Goal: Task Accomplishment & Management: Complete application form

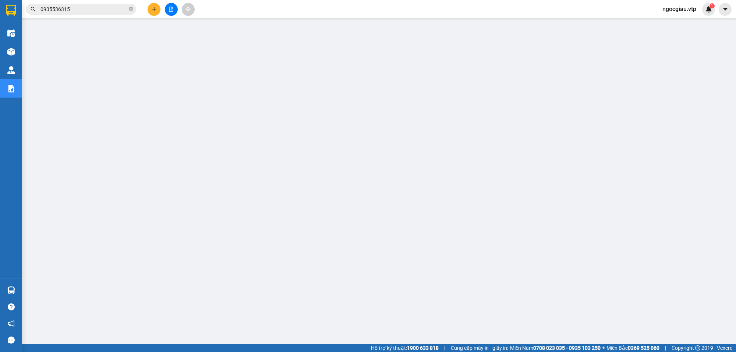
click at [91, 8] on input "0935536315" at bounding box center [83, 9] width 87 height 8
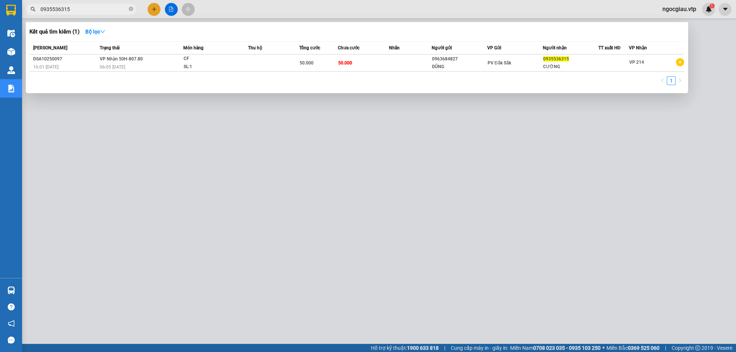
click at [91, 8] on input "0935536315" at bounding box center [83, 9] width 87 height 8
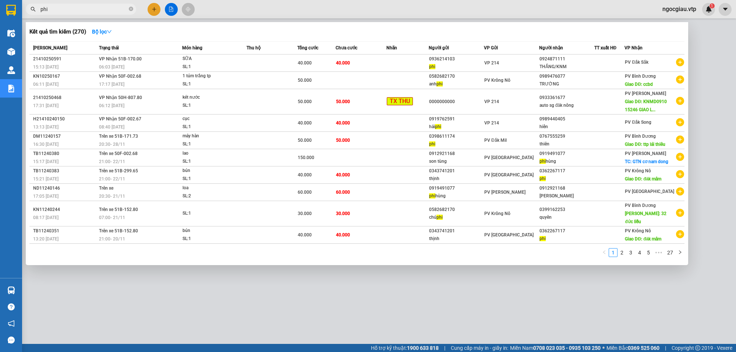
type input "phi"
click at [67, 12] on input "phi" at bounding box center [83, 9] width 87 height 8
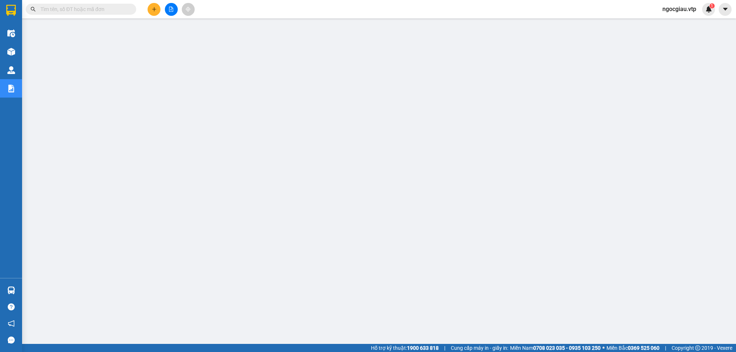
click at [67, 12] on input "text" at bounding box center [83, 9] width 87 height 8
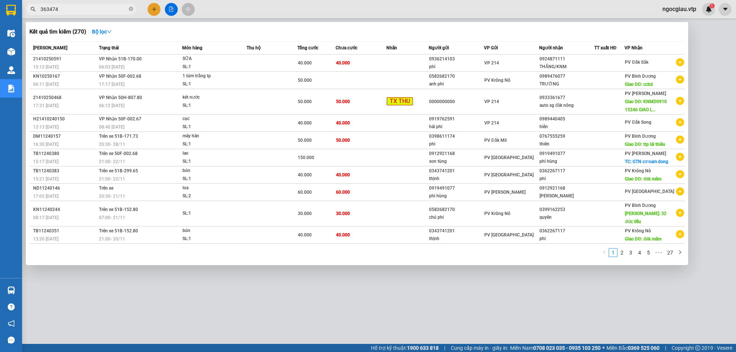
type input "363474"
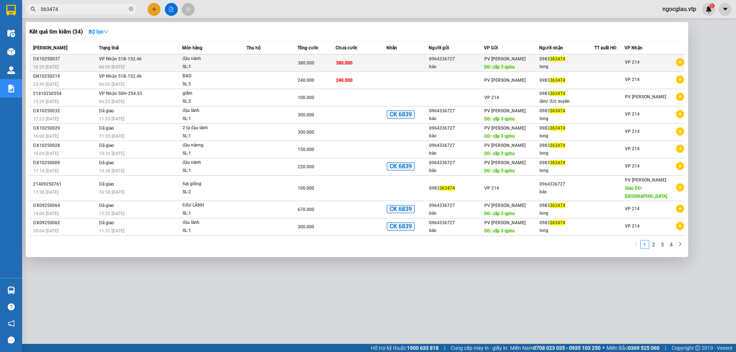
click at [375, 60] on td "380.000" at bounding box center [361, 62] width 51 height 17
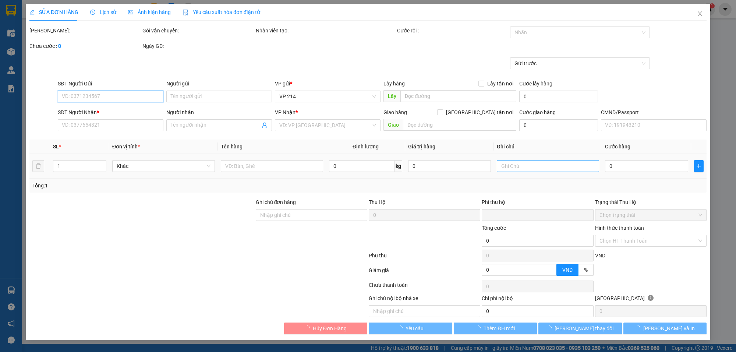
type input "19.000"
type input "0964336727"
type input "bảo"
type input "cấp 3 qphu"
type input "0983363474"
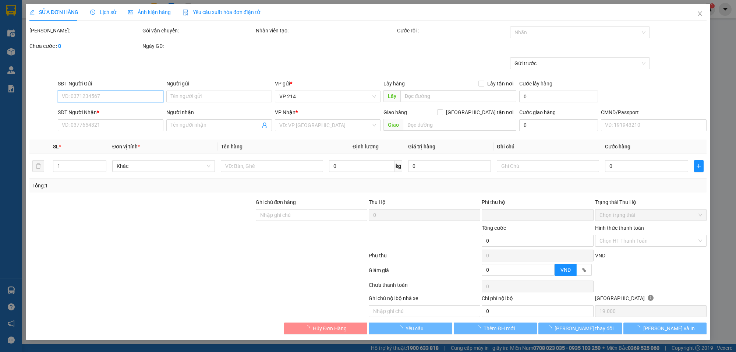
type input "long"
type input "0"
type input "380.000"
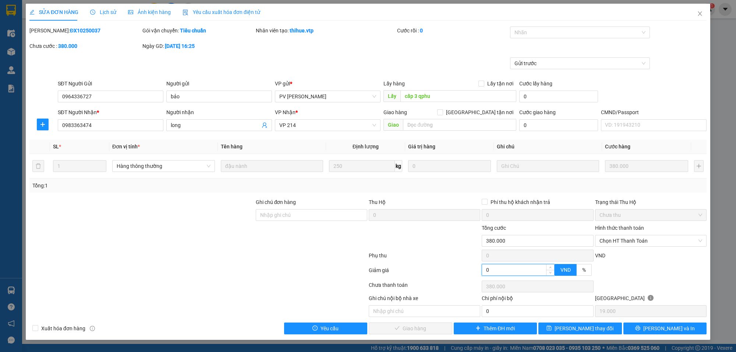
click at [498, 273] on input "0" at bounding box center [518, 269] width 72 height 11
type input "379.999"
type input "1"
type input "379.999"
type input "379.990"
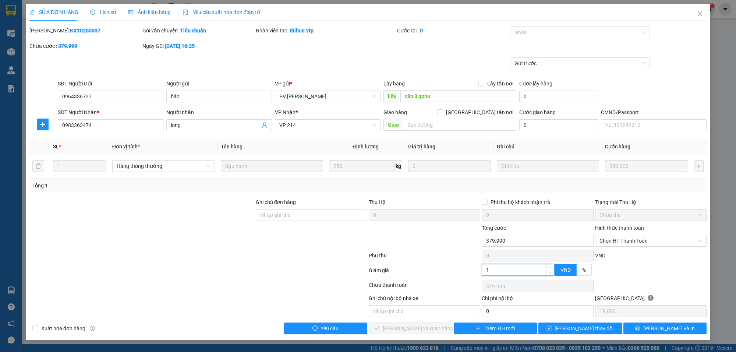
type input "10"
type input "379.990"
type input "100"
type input "379.900"
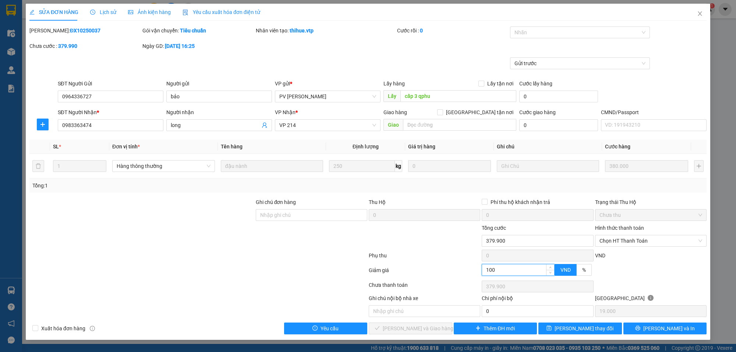
type input "1.000"
type input "379.000"
type input "370.000"
type input "10.000"
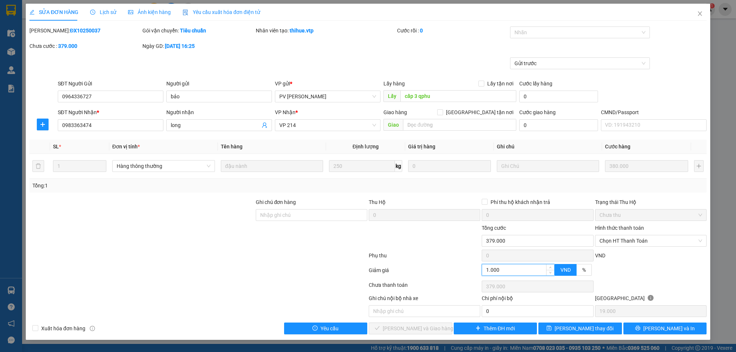
type input "370.000"
type input "10.000"
click at [394, 317] on input "text" at bounding box center [425, 311] width 112 height 12
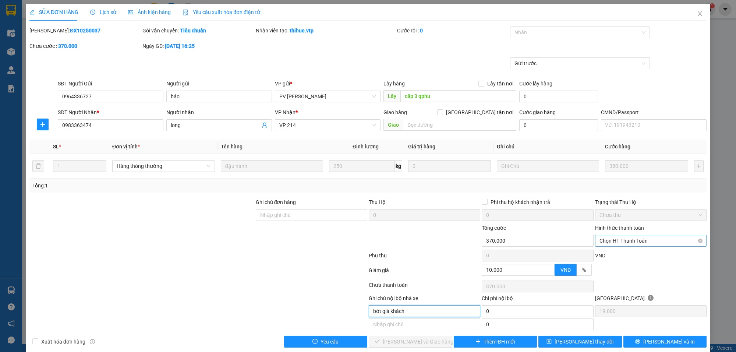
click at [624, 240] on span "Chọn HT Thanh Toán" at bounding box center [651, 240] width 103 height 11
type input "bớt giá khách"
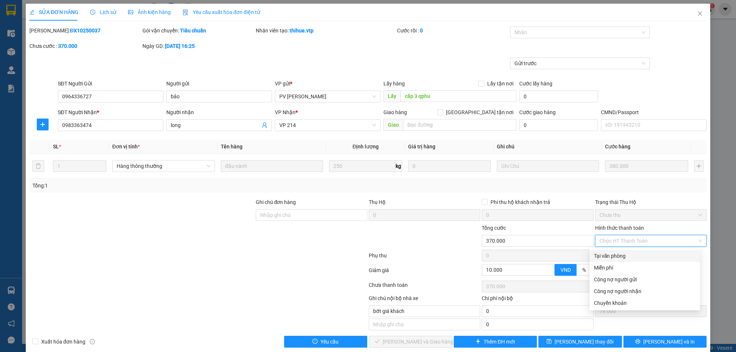
click at [616, 257] on div "Tại văn phòng" at bounding box center [645, 256] width 102 height 8
type input "0"
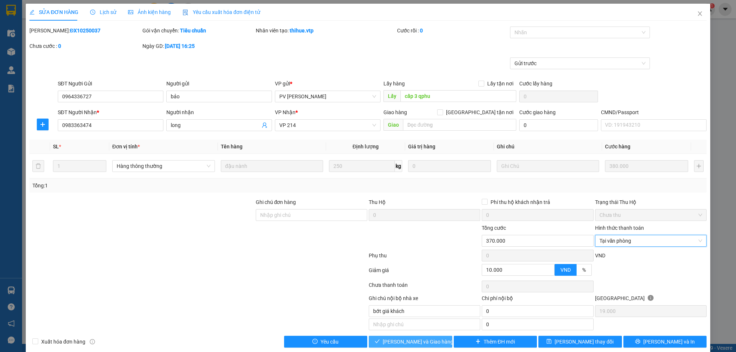
click at [431, 343] on button "[PERSON_NAME] và Giao hàng" at bounding box center [411, 342] width 84 height 12
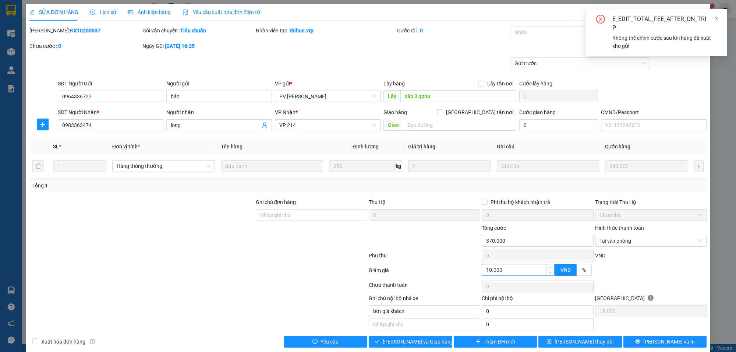
click at [514, 271] on input "10.000" at bounding box center [518, 269] width 72 height 11
type input "380.000"
type input "0"
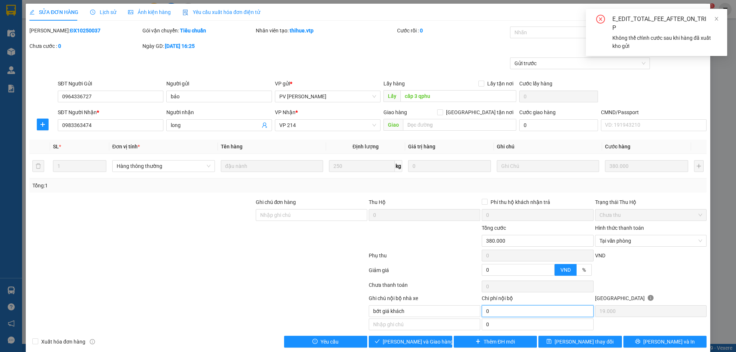
click at [496, 311] on input "0" at bounding box center [538, 311] width 112 height 12
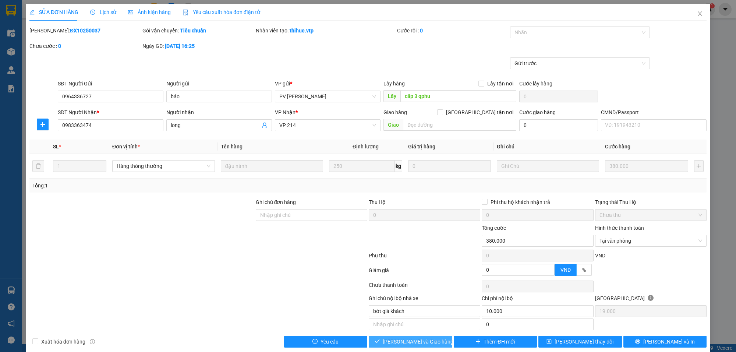
click at [431, 341] on button "[PERSON_NAME] và Giao hàng" at bounding box center [411, 342] width 84 height 12
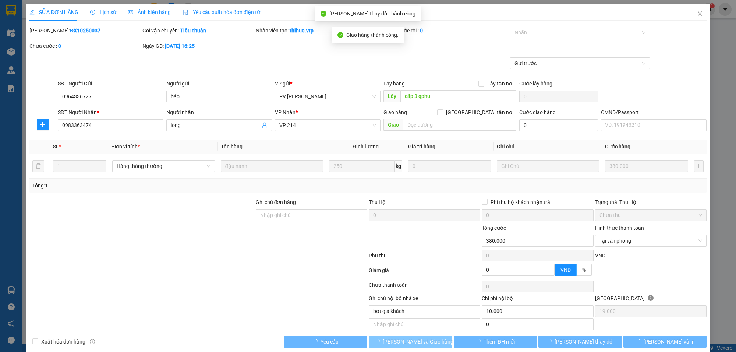
type input "10000"
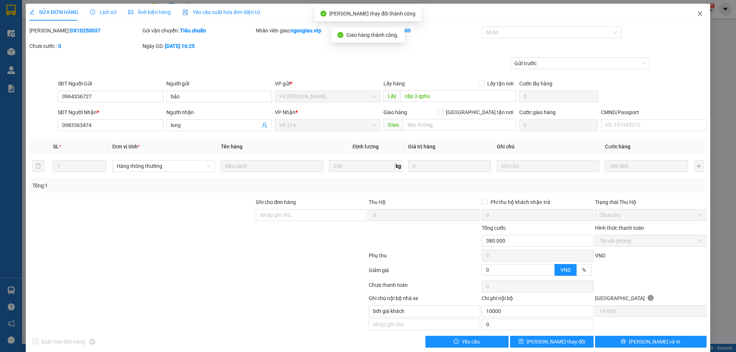
click at [697, 11] on icon "close" at bounding box center [700, 14] width 6 height 6
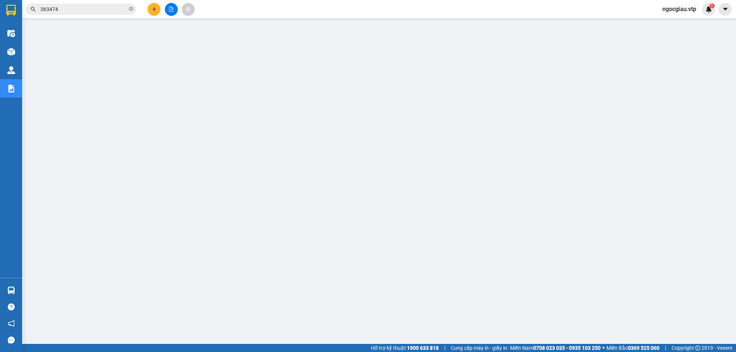
click at [103, 10] on input "363474" at bounding box center [83, 9] width 87 height 8
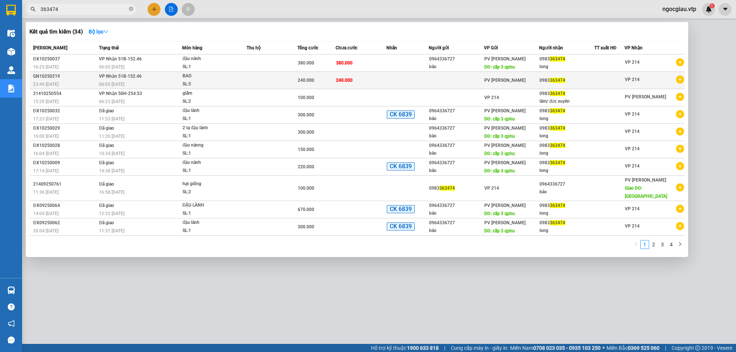
click at [359, 80] on td "240.000" at bounding box center [361, 80] width 51 height 17
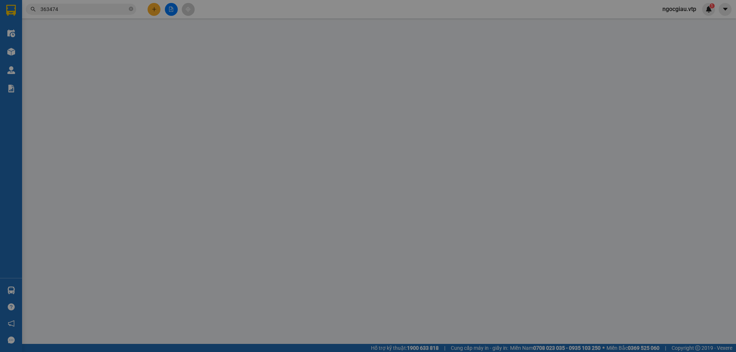
type input "0983363474"
type input "0"
type input "240.000"
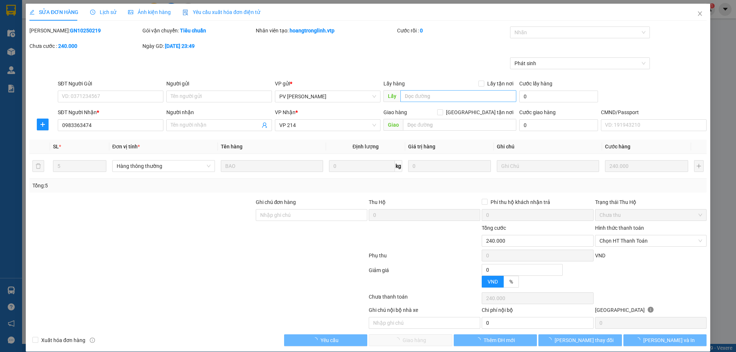
type input "48.000"
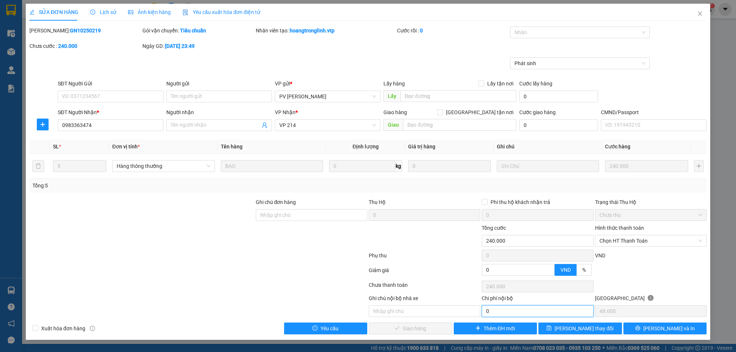
click at [499, 314] on input "0" at bounding box center [538, 311] width 112 height 12
type input "10.000"
click at [403, 314] on input "text" at bounding box center [425, 311] width 112 height 12
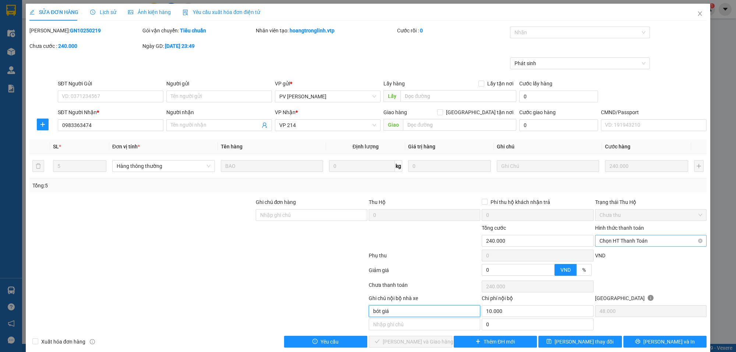
click at [636, 238] on span "Chọn HT Thanh Toán" at bounding box center [651, 240] width 103 height 11
type input "bót giá"
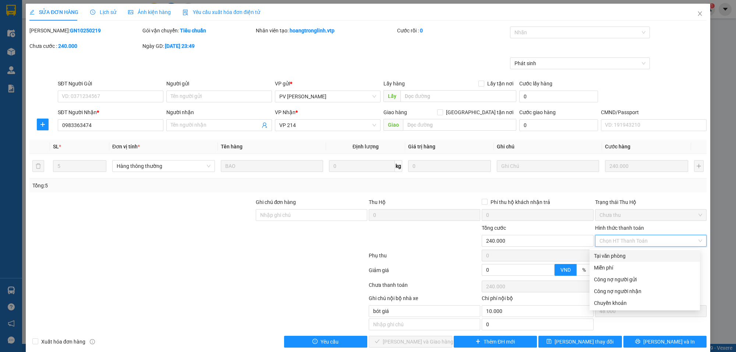
click at [613, 254] on div "Tại văn phòng" at bounding box center [645, 256] width 102 height 8
type input "0"
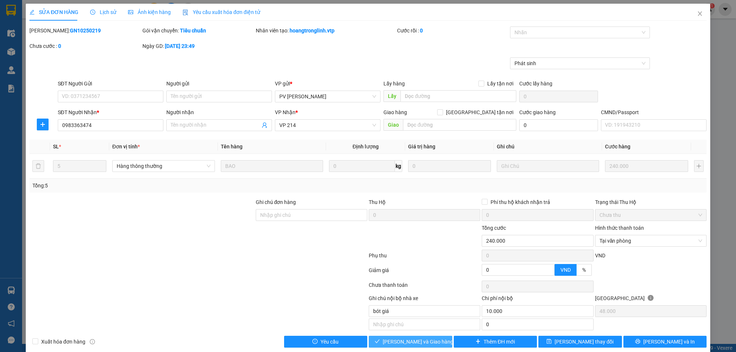
click at [437, 343] on button "[PERSON_NAME] và Giao hàng" at bounding box center [411, 342] width 84 height 12
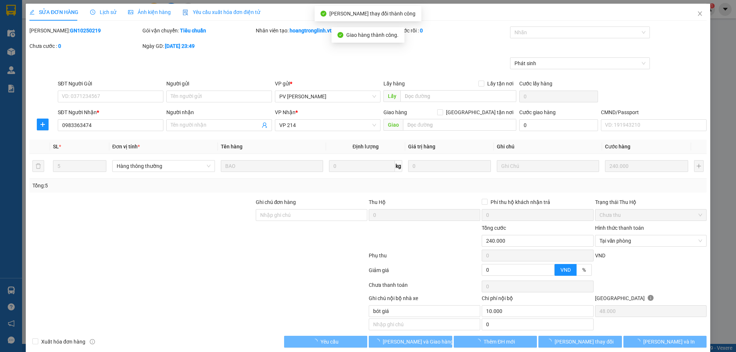
type input "10000"
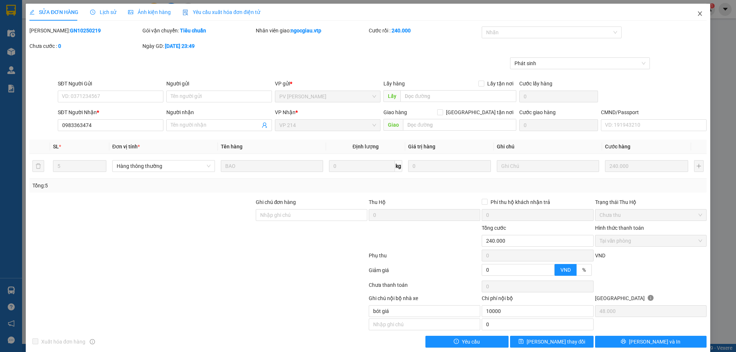
click at [697, 14] on icon "close" at bounding box center [700, 14] width 6 height 6
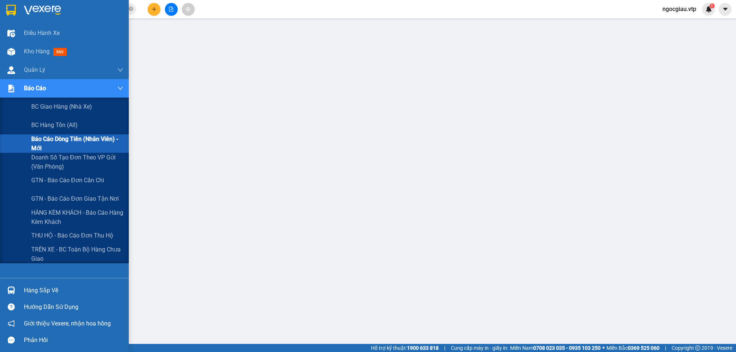
click at [50, 134] on span "Báo cáo dòng tiền (nhân viên) - mới" at bounding box center [77, 143] width 92 height 18
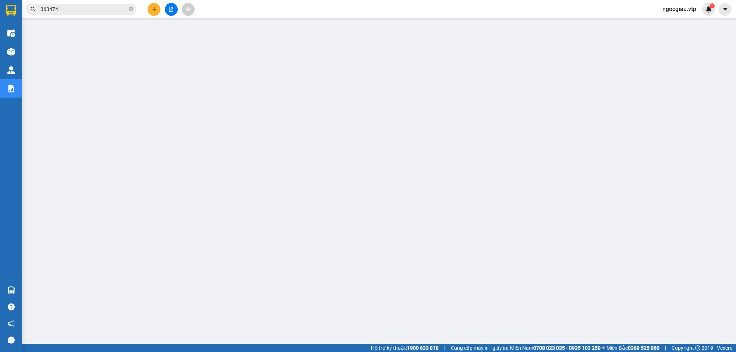
click at [72, 12] on input "363474" at bounding box center [83, 9] width 87 height 8
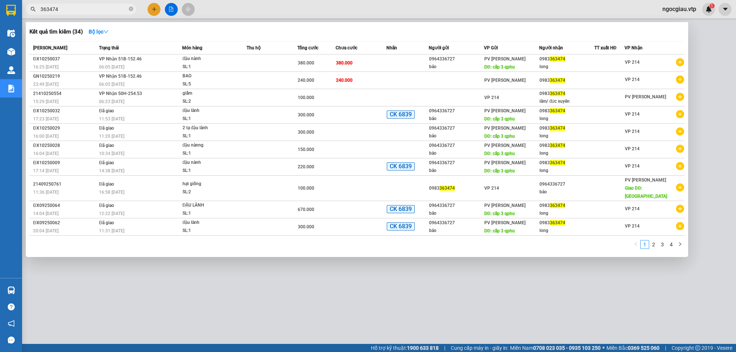
click at [72, 12] on input "363474" at bounding box center [83, 9] width 87 height 8
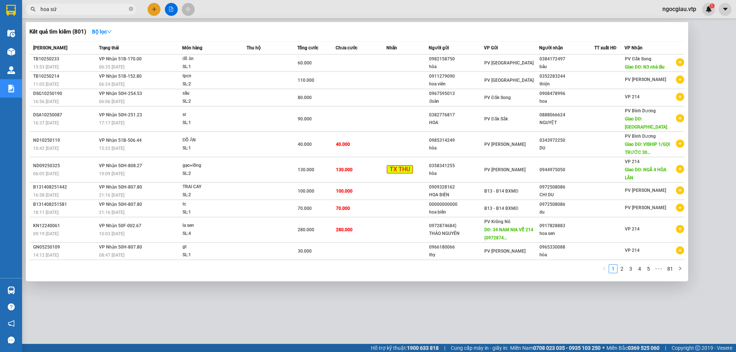
type input "hoa sứ"
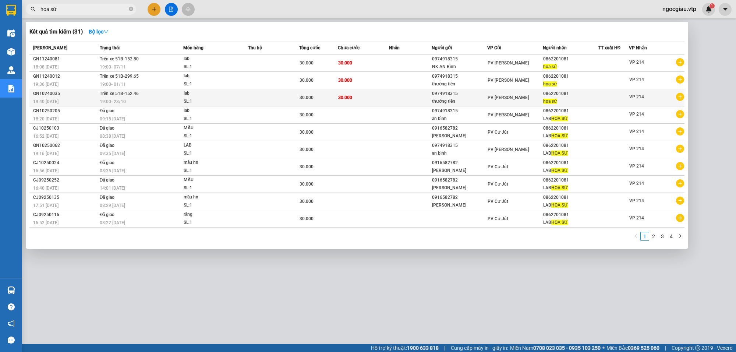
click at [396, 98] on td at bounding box center [410, 97] width 43 height 17
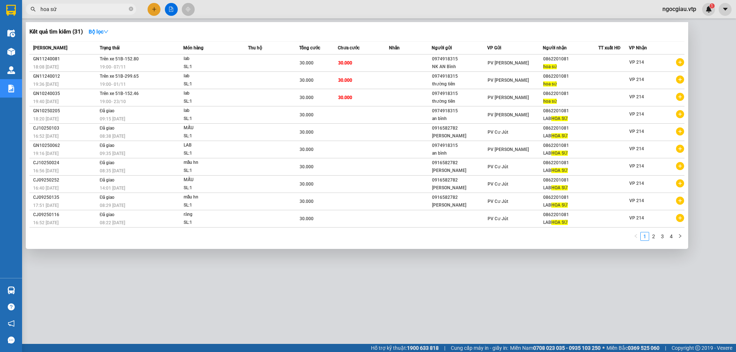
click at [80, 8] on input "hoa sứ" at bounding box center [83, 9] width 87 height 8
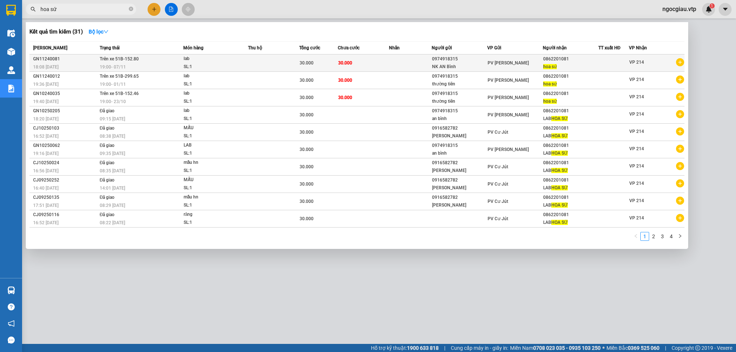
click at [103, 61] on span "Trên xe 51B-152.80" at bounding box center [119, 58] width 39 height 5
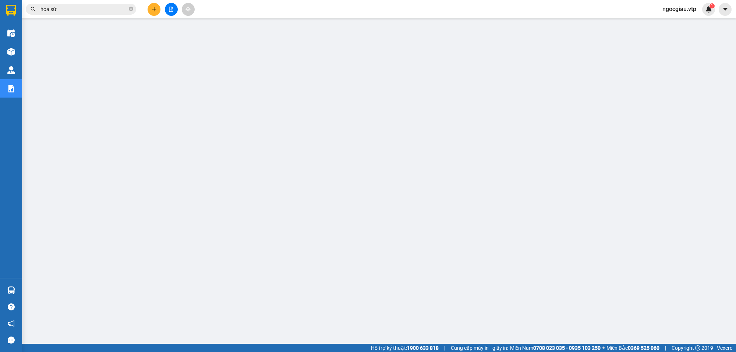
click at [682, 8] on span "ngocgiau.vtp" at bounding box center [680, 8] width 46 height 9
click at [683, 21] on span "Đăng xuất" at bounding box center [682, 23] width 31 height 8
